Goal: Task Accomplishment & Management: Use online tool/utility

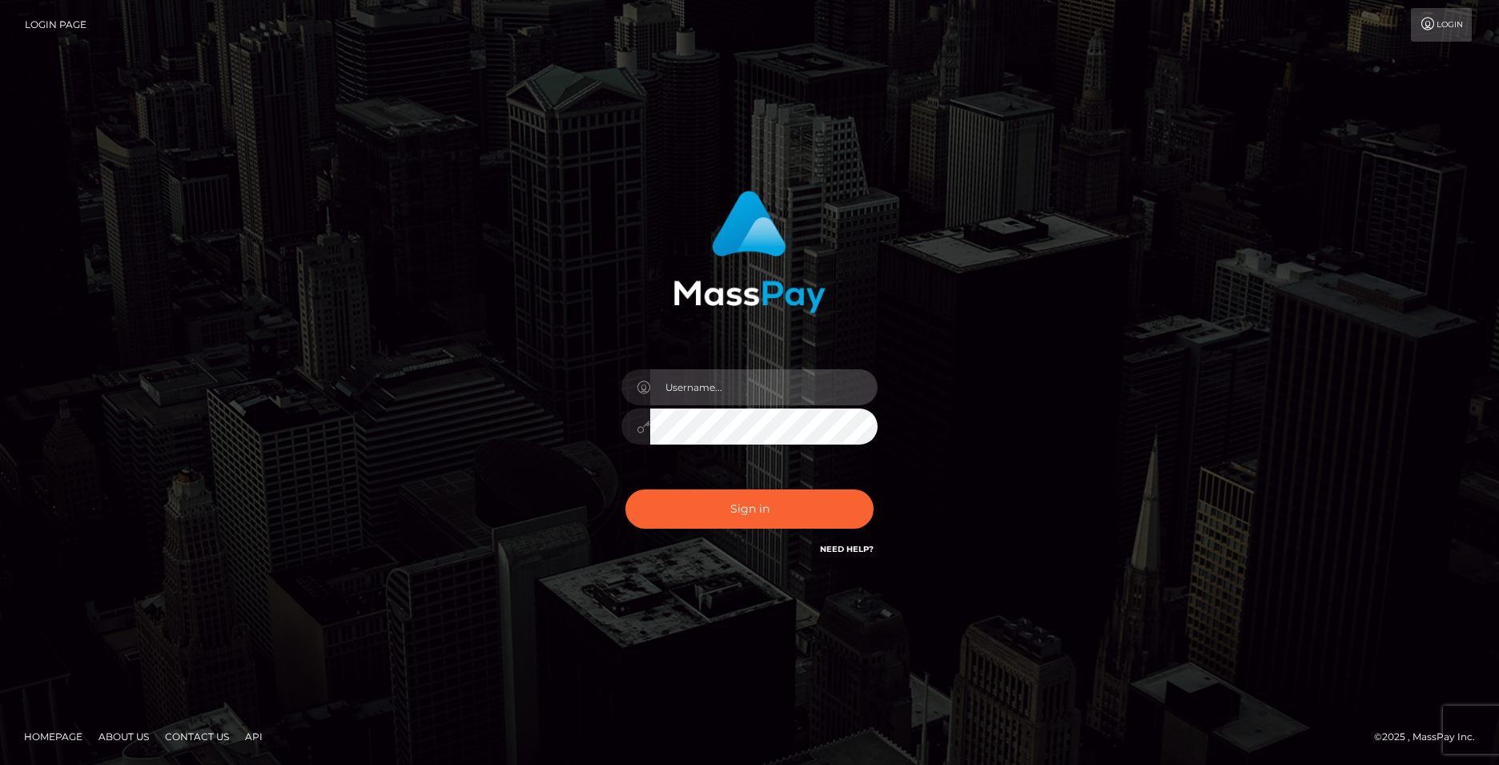
click at [736, 398] on input "text" at bounding box center [763, 387] width 227 height 36
click at [718, 387] on input "text" at bounding box center [763, 387] width 227 height 36
paste input "helloits.hemi"
type input "helloits.hemi"
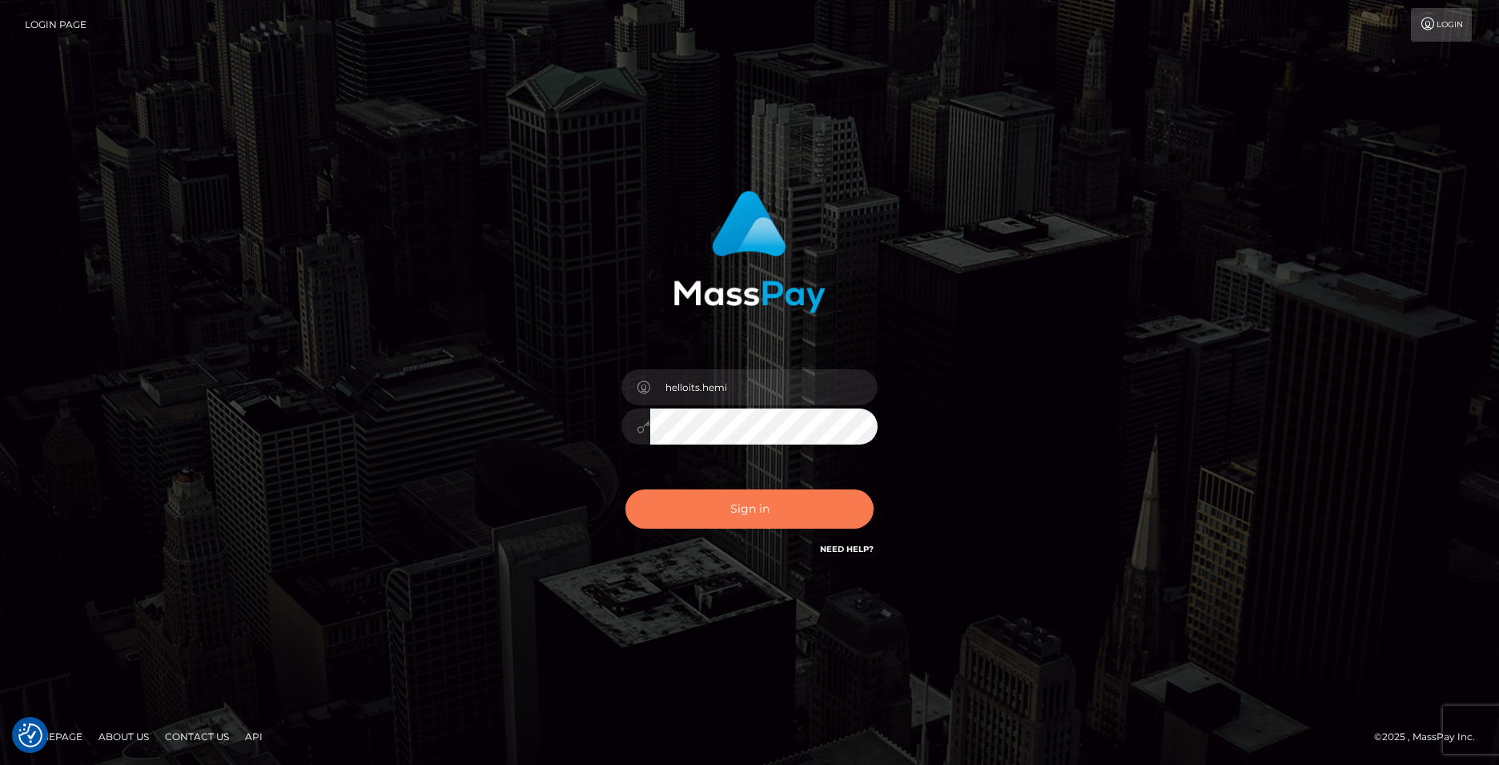
click at [759, 501] on button "Sign in" at bounding box center [749, 508] width 248 height 39
